Goal: Task Accomplishment & Management: Use online tool/utility

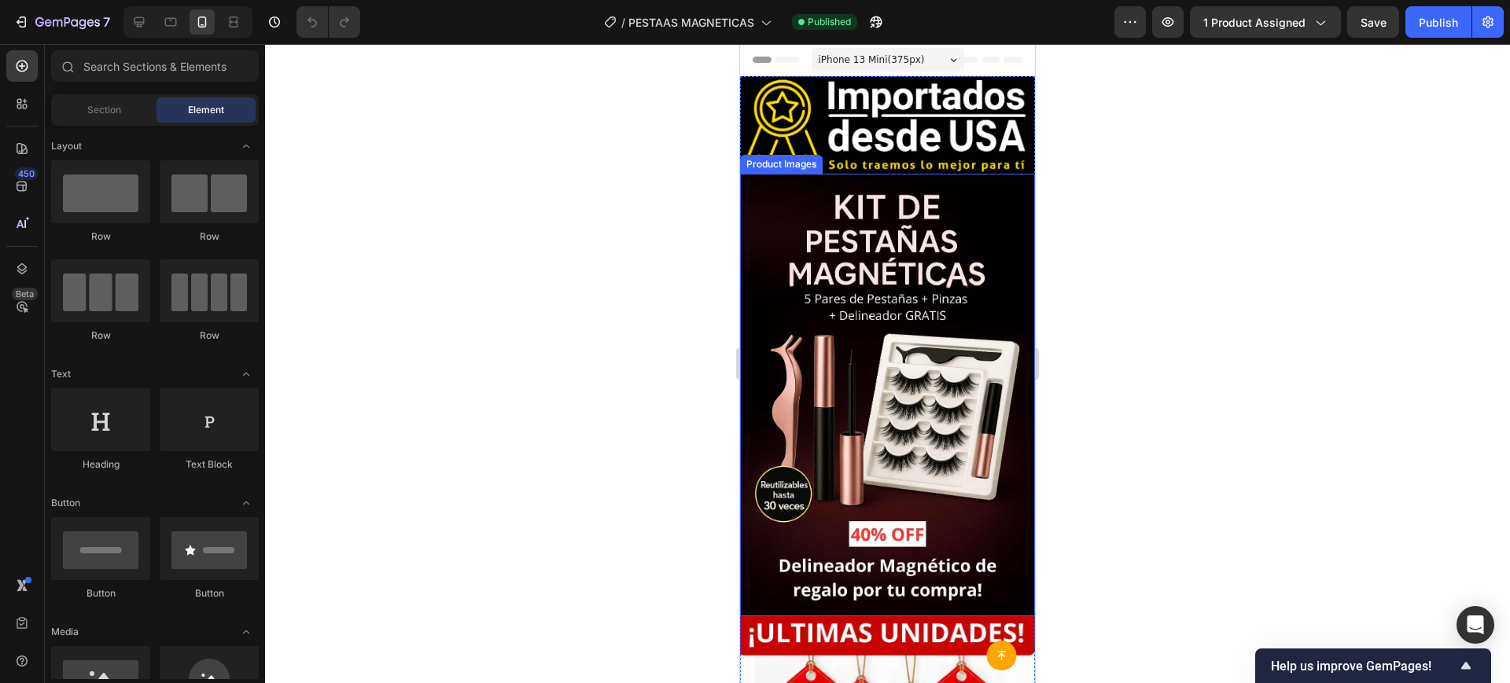
click at [853, 468] on img at bounding box center [887, 395] width 295 height 443
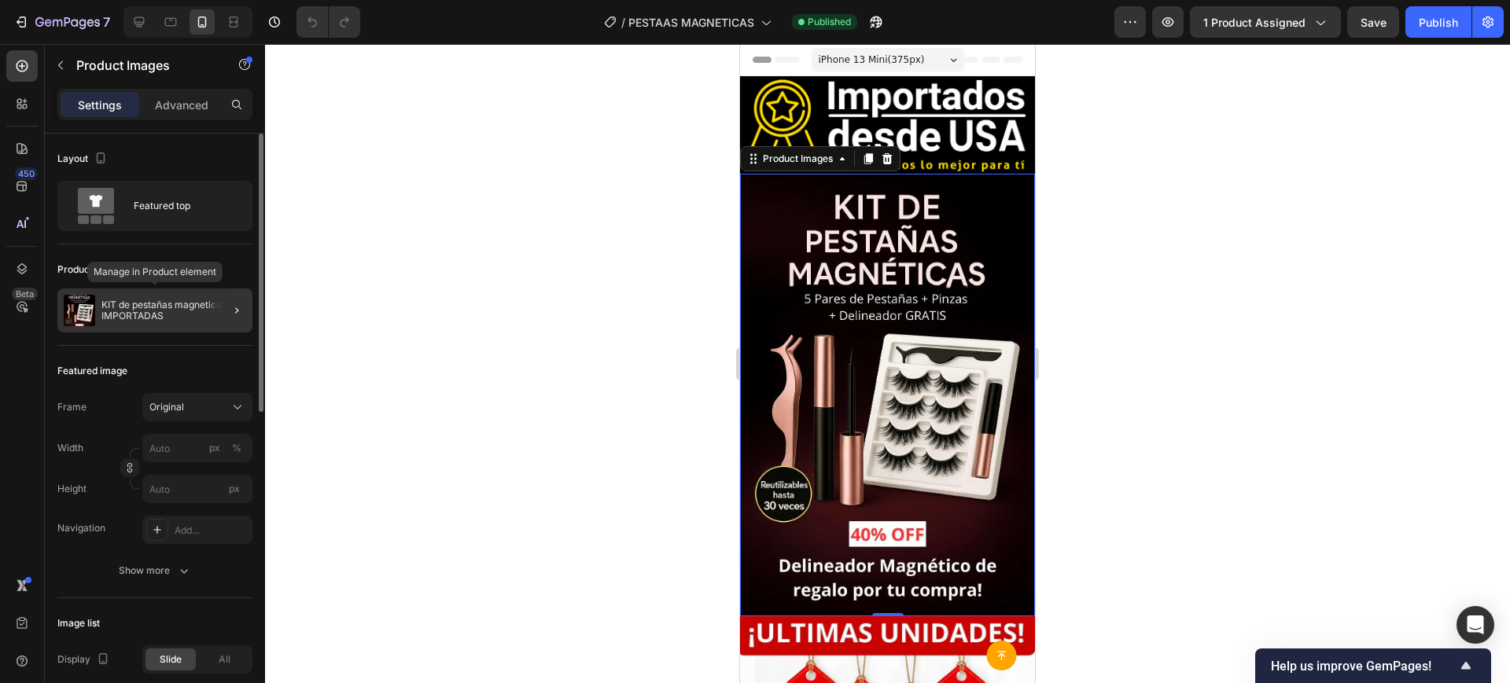
click at [128, 329] on div "KIT de pestañas magneticas IMPORTADAS" at bounding box center [154, 311] width 195 height 44
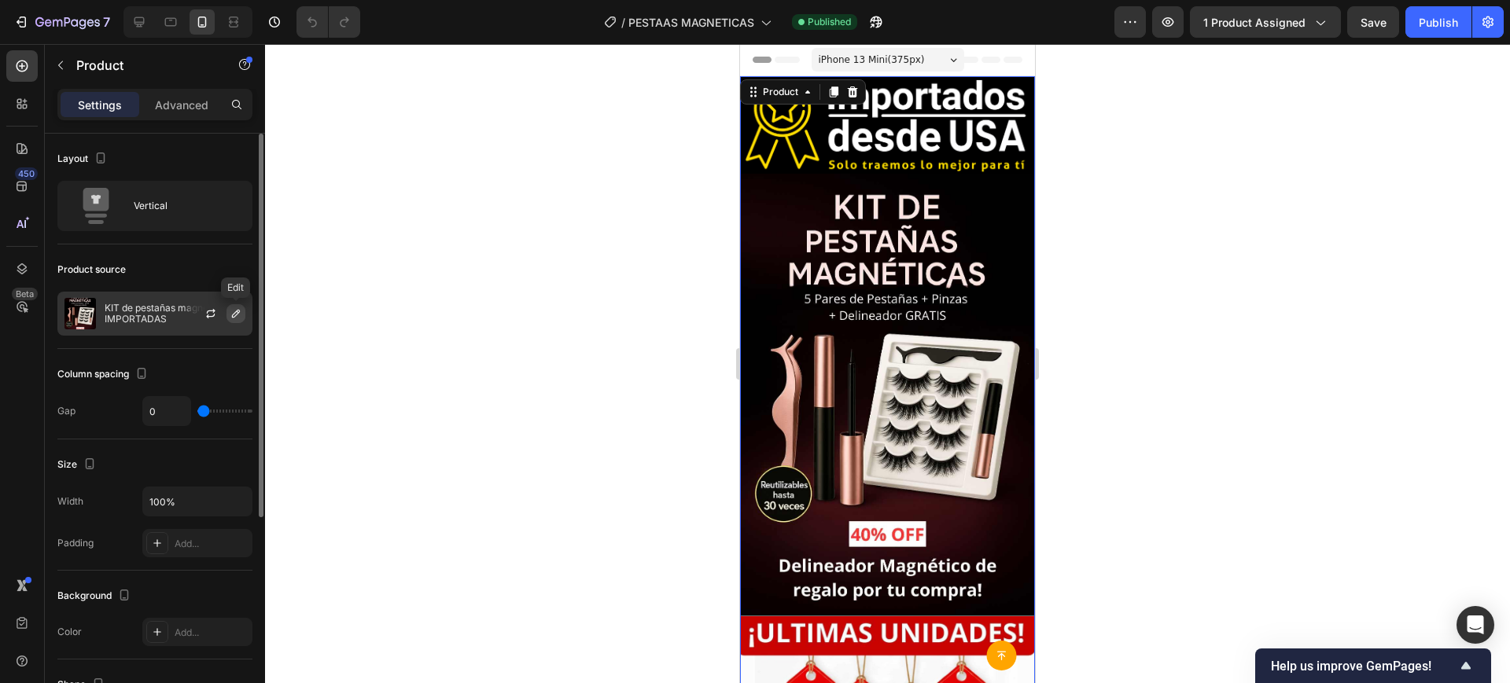
click at [227, 314] on button "button" at bounding box center [236, 313] width 19 height 19
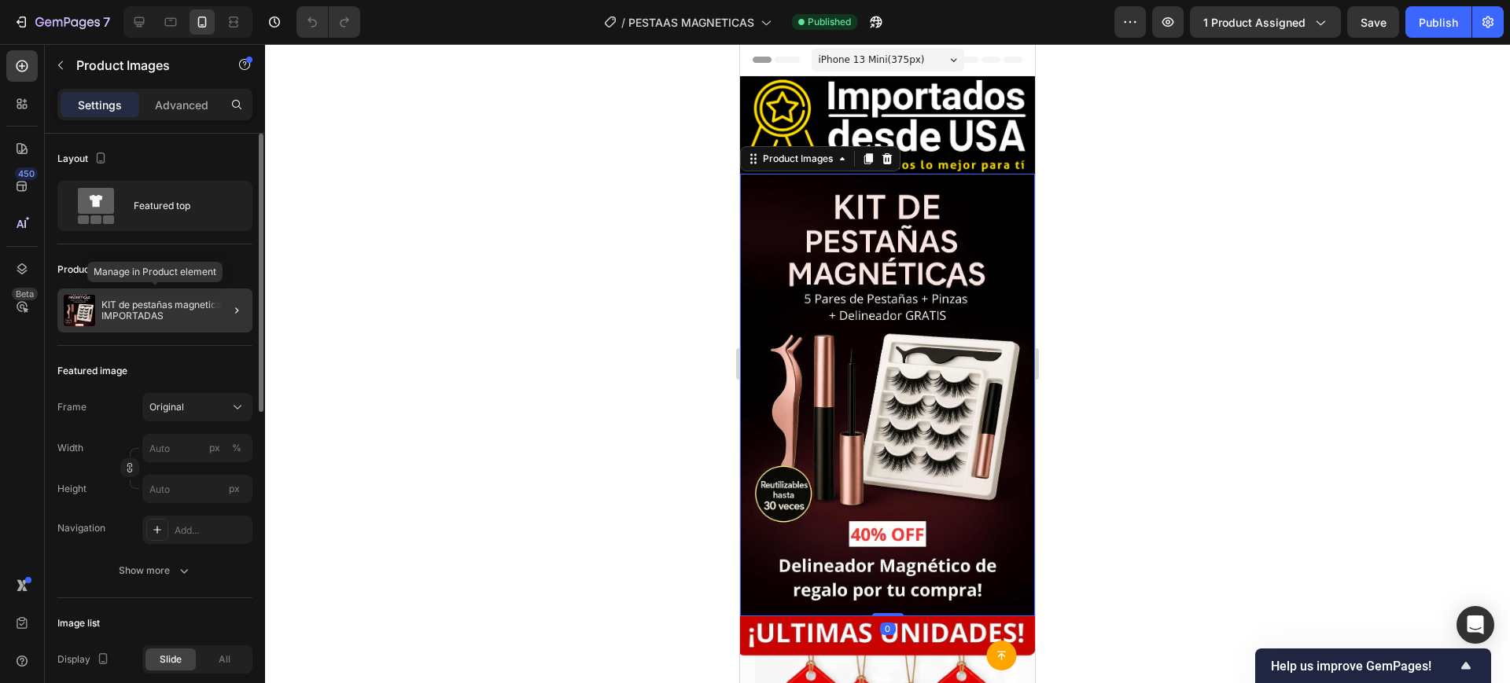
click at [123, 304] on p "KIT de pestañas magneticas IMPORTADAS" at bounding box center [173, 311] width 145 height 22
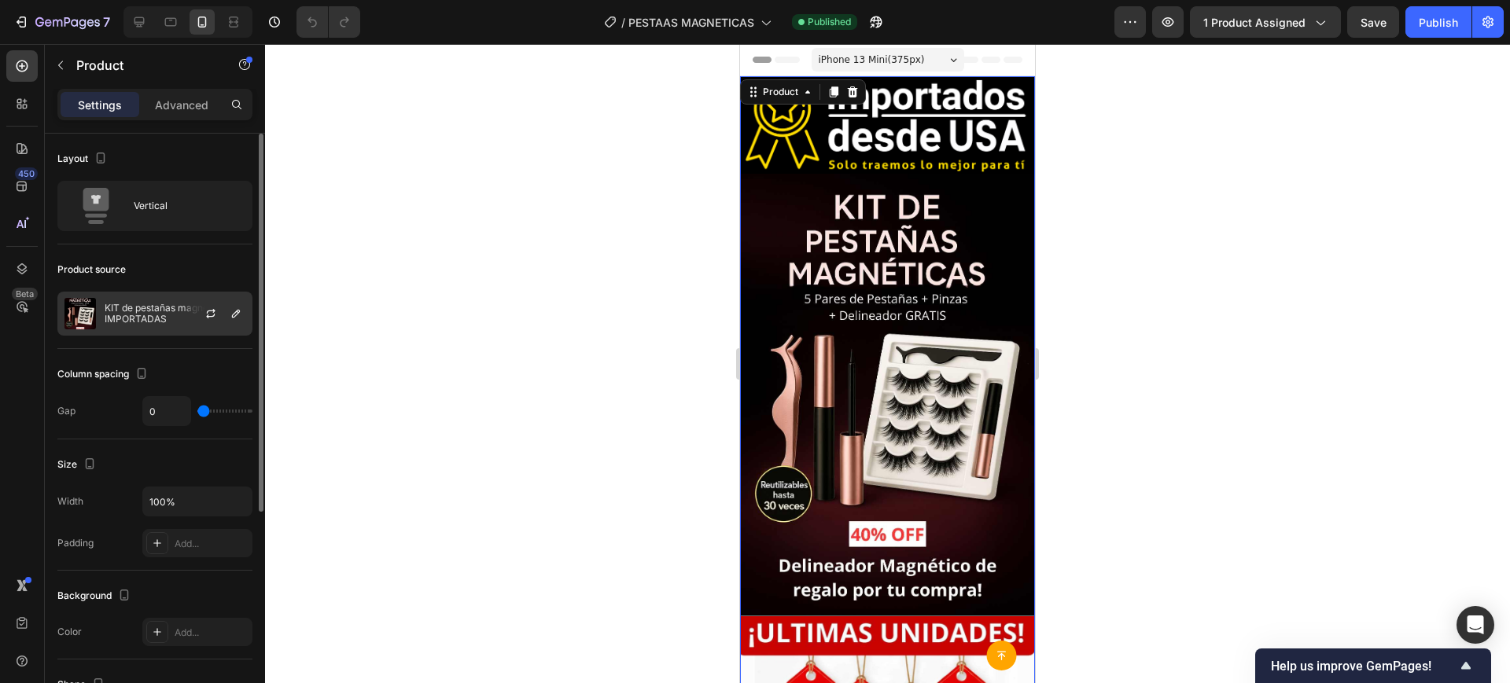
click at [146, 314] on p "KIT de pestañas magneticas IMPORTADAS" at bounding box center [175, 314] width 141 height 22
drag, startPoint x: 1480, startPoint y: 4, endPoint x: 1478, endPoint y: 18, distance: 14.4
click at [1478, 18] on div "7 Version history / PESTAAS MAGNETICAS Published Preview 1 product assigned Sav…" at bounding box center [755, 22] width 1510 height 45
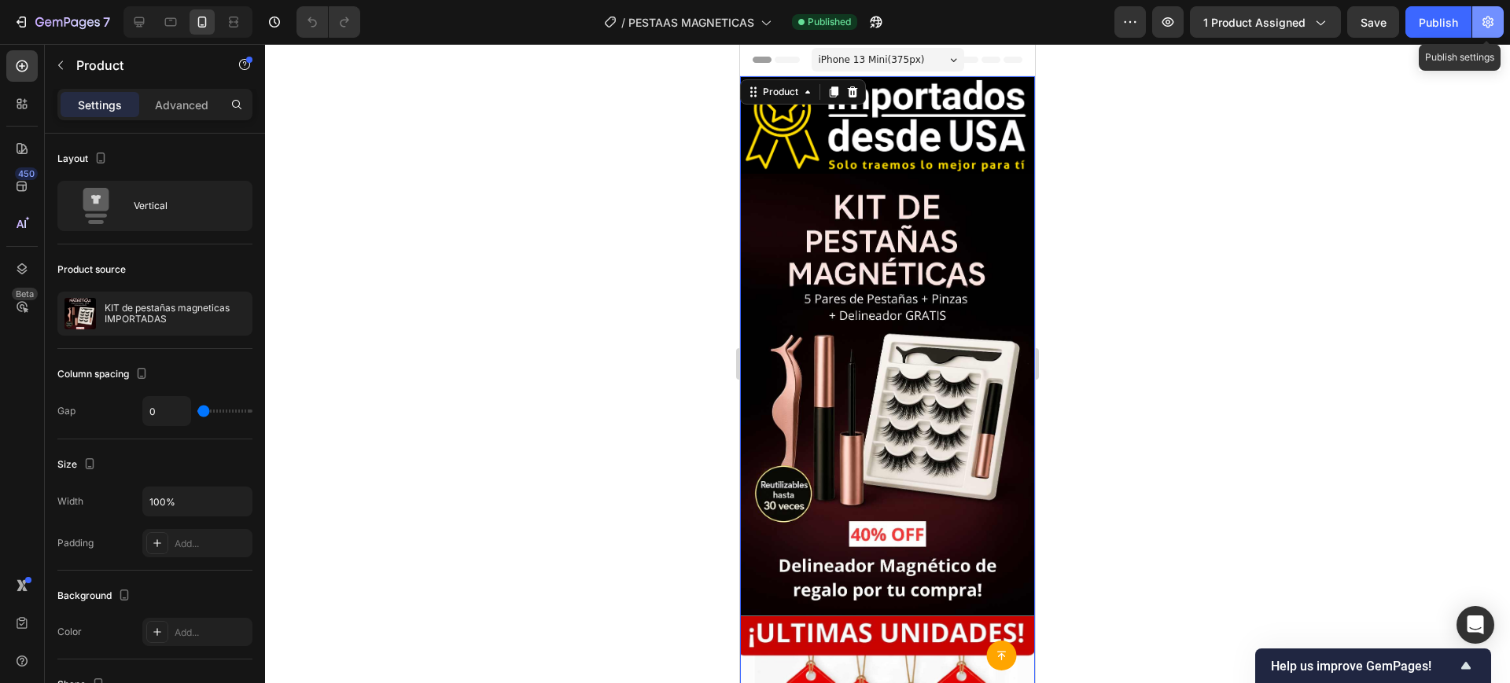
click at [1478, 18] on button "button" at bounding box center [1487, 21] width 31 height 31
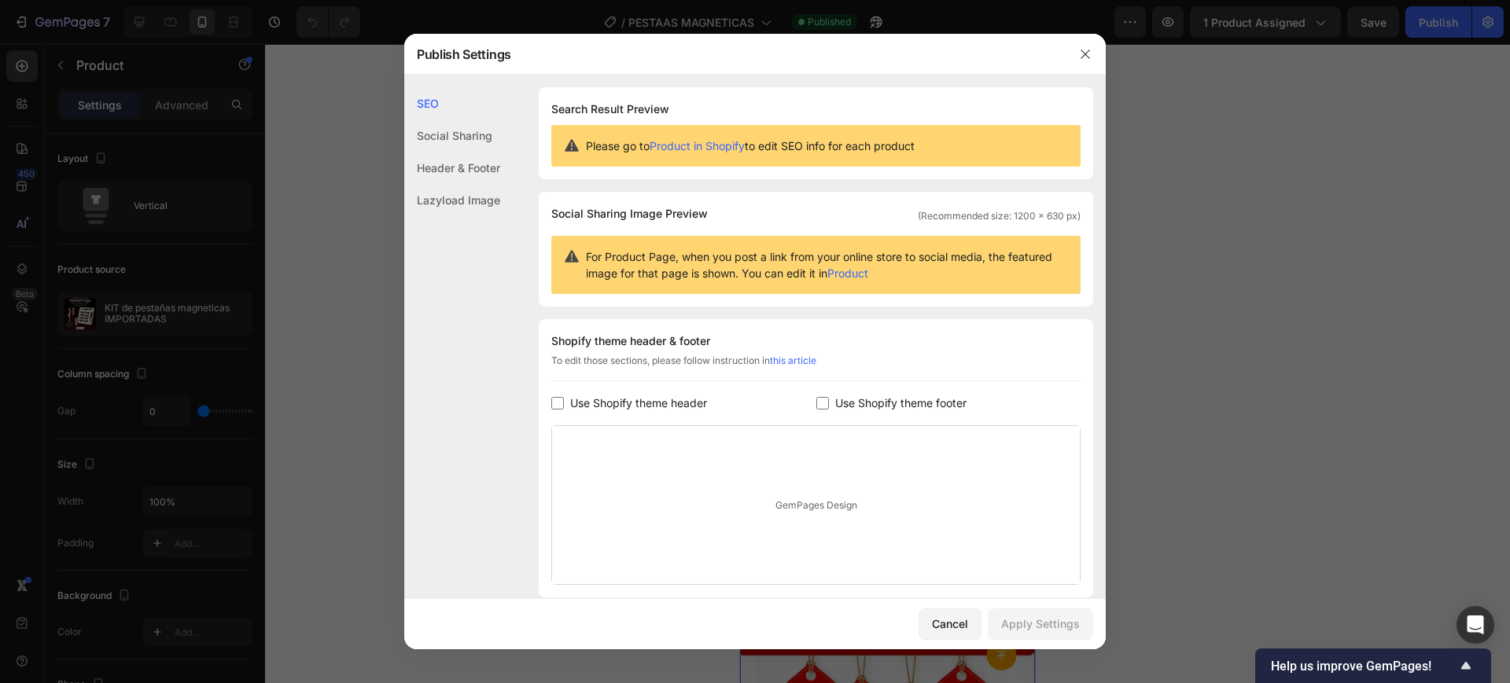
click at [688, 154] on div "Please go to Product in Shopify to edit SEO info for each product" at bounding box center [815, 146] width 529 height 42
click at [686, 145] on link "Product in Shopify" at bounding box center [697, 145] width 95 height 13
